Goal: Find specific page/section: Find specific page/section

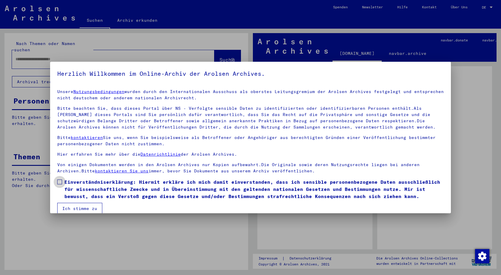
click at [60, 181] on span at bounding box center [59, 182] width 5 height 5
click at [65, 205] on button "Ich stimme zu" at bounding box center [79, 208] width 45 height 11
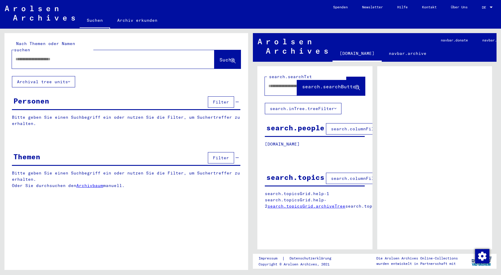
click at [31, 56] on input "text" at bounding box center [108, 59] width 185 height 6
click at [491, 8] on div at bounding box center [491, 7] width 5 height 4
click at [481, 10] on span "English" at bounding box center [476, 10] width 15 height 4
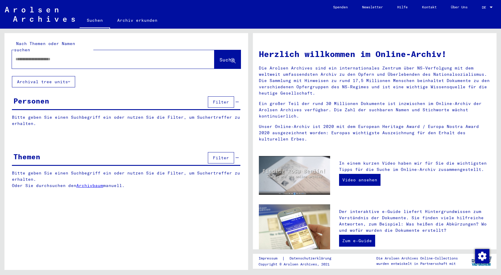
click at [53, 56] on input "text" at bounding box center [106, 59] width 181 height 6
